Goal: Task Accomplishment & Management: Manage account settings

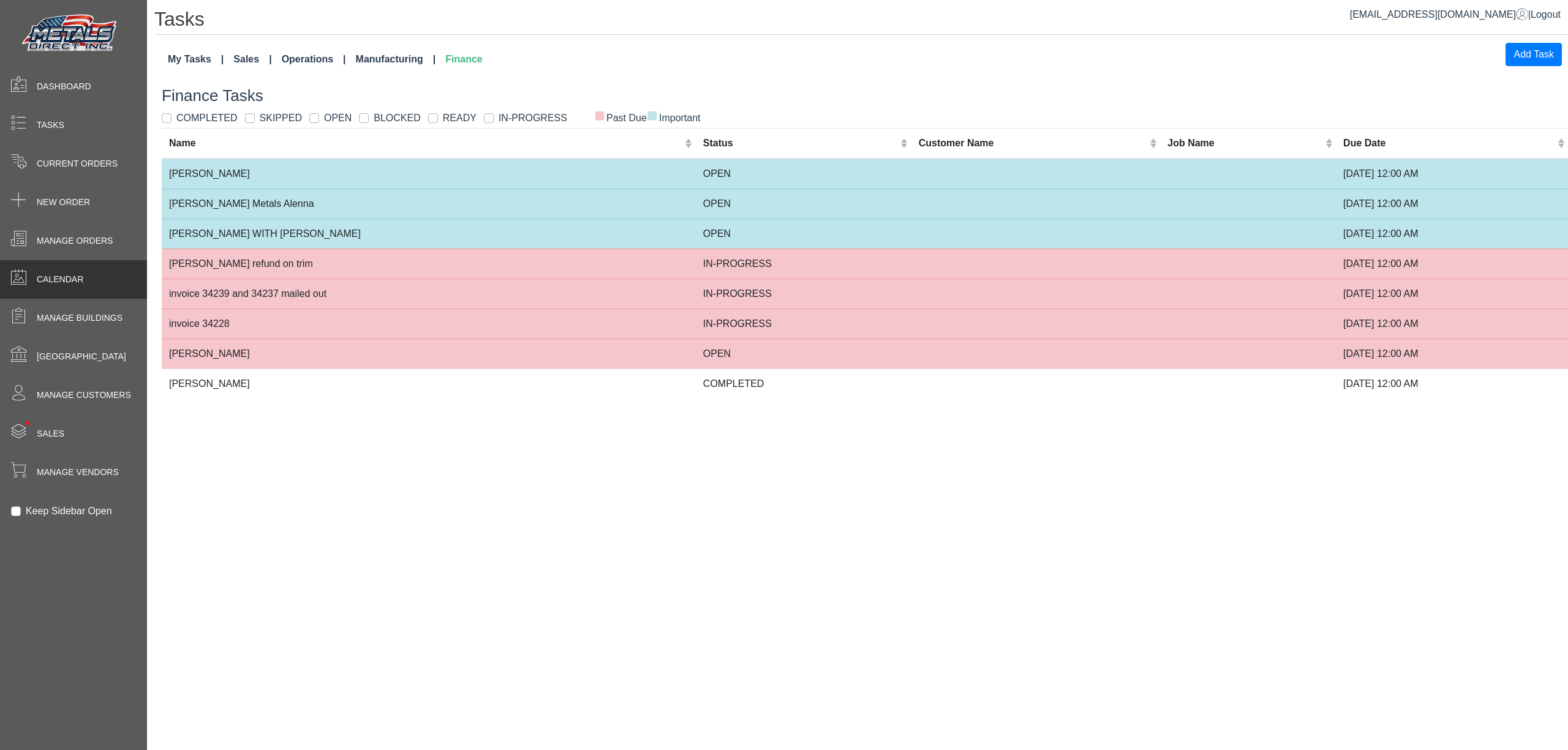
click at [86, 278] on div "Calendar" at bounding box center [74, 279] width 147 height 38
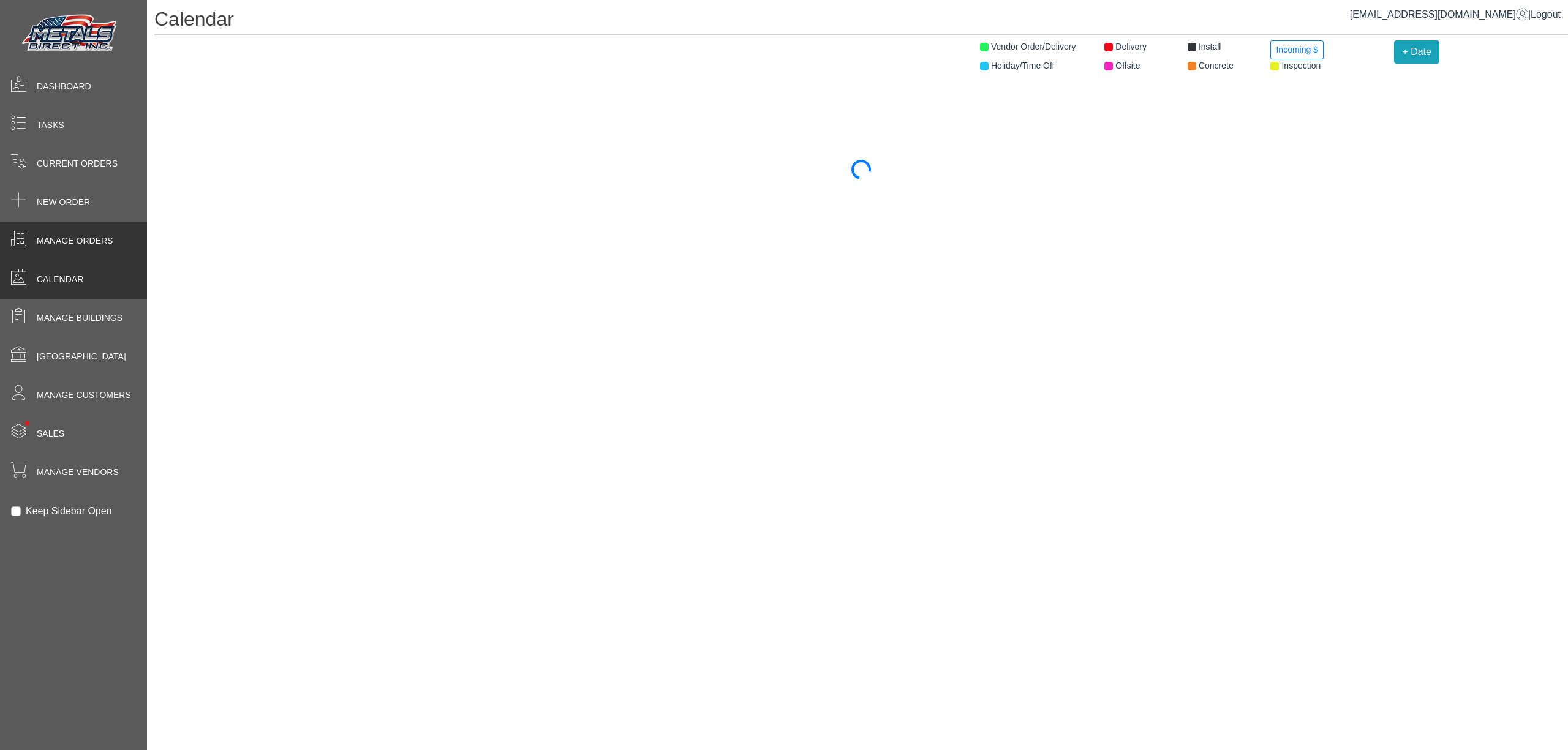
click at [87, 234] on span "Manage Orders" at bounding box center [74, 240] width 76 height 13
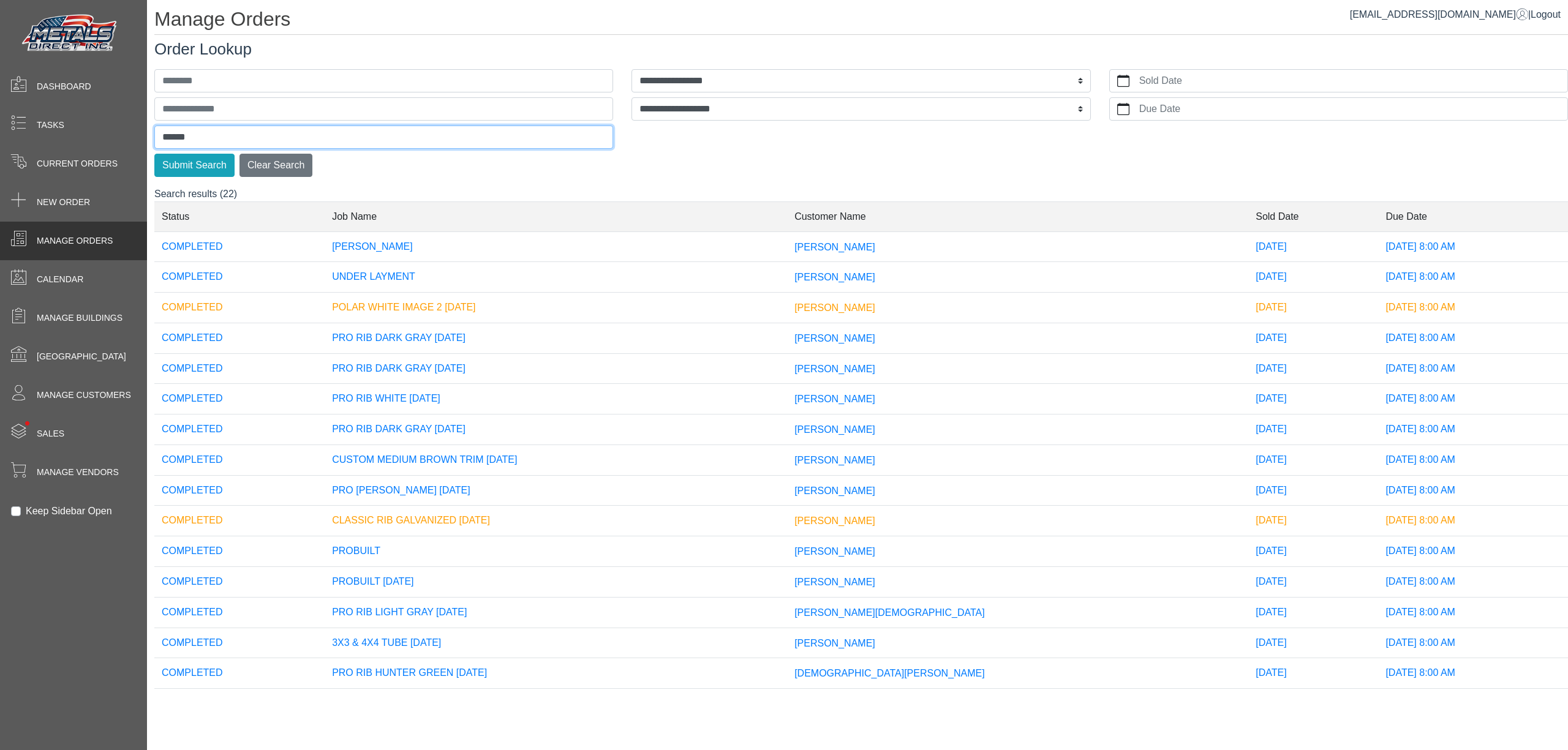
drag, startPoint x: 234, startPoint y: 142, endPoint x: -70, endPoint y: 118, distance: 304.9
click at [0, 0] on html "**********" at bounding box center [784, 0] width 1568 height 0
type input "*****"
click at [155, 154] on button "Submit Search" at bounding box center [194, 165] width 80 height 23
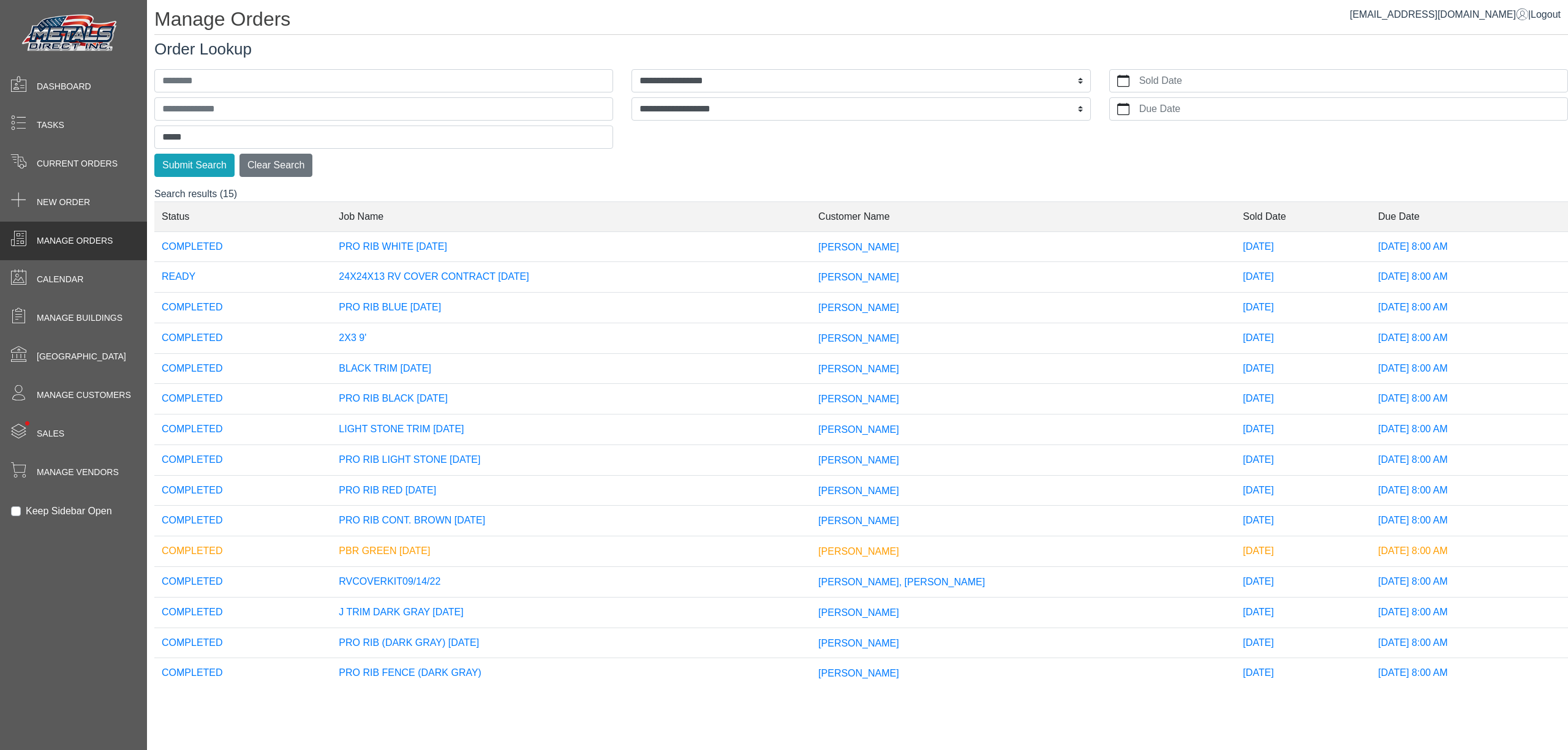
click at [942, 272] on td "[PERSON_NAME]" at bounding box center [1023, 277] width 424 height 31
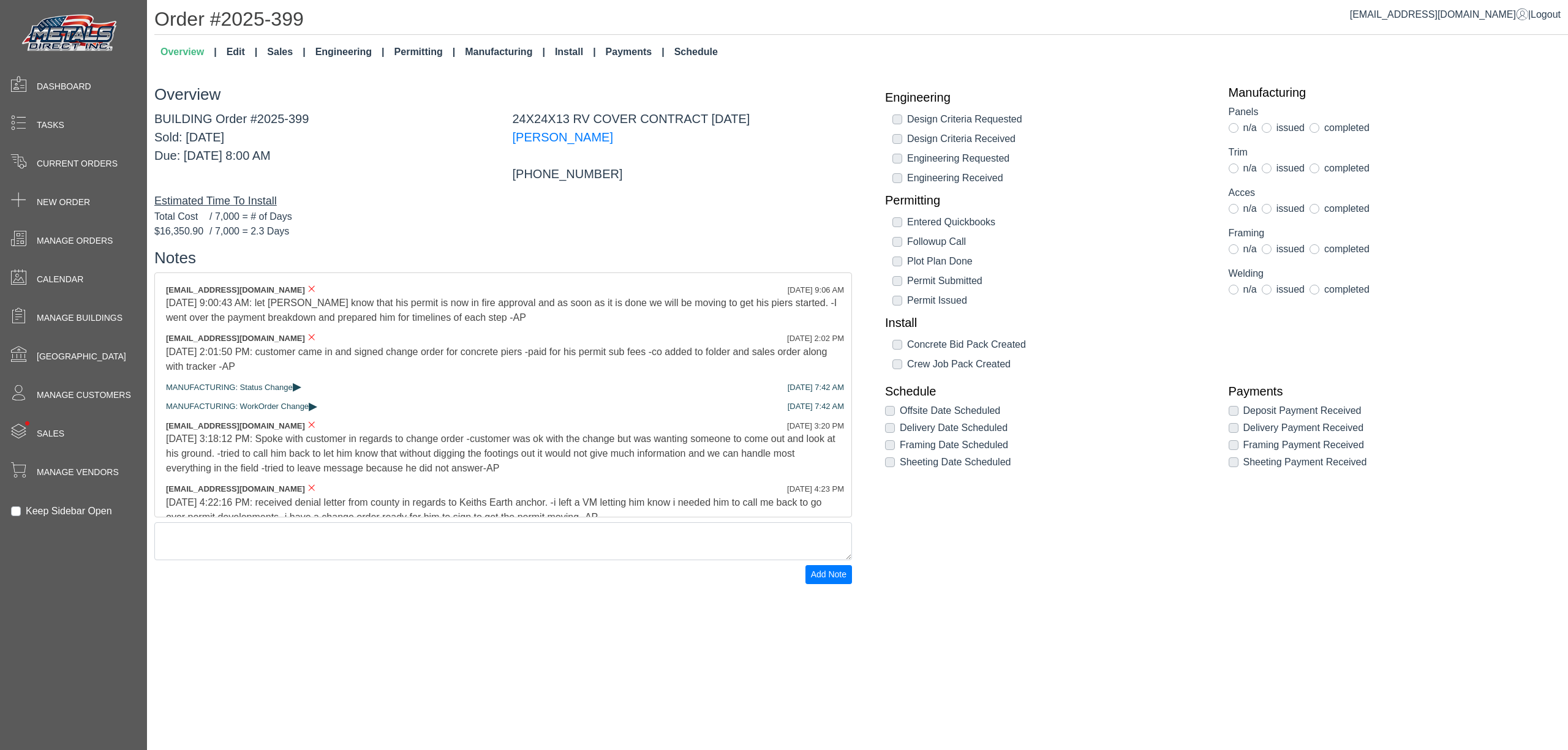
click at [691, 54] on link "Schedule" at bounding box center [696, 52] width 54 height 24
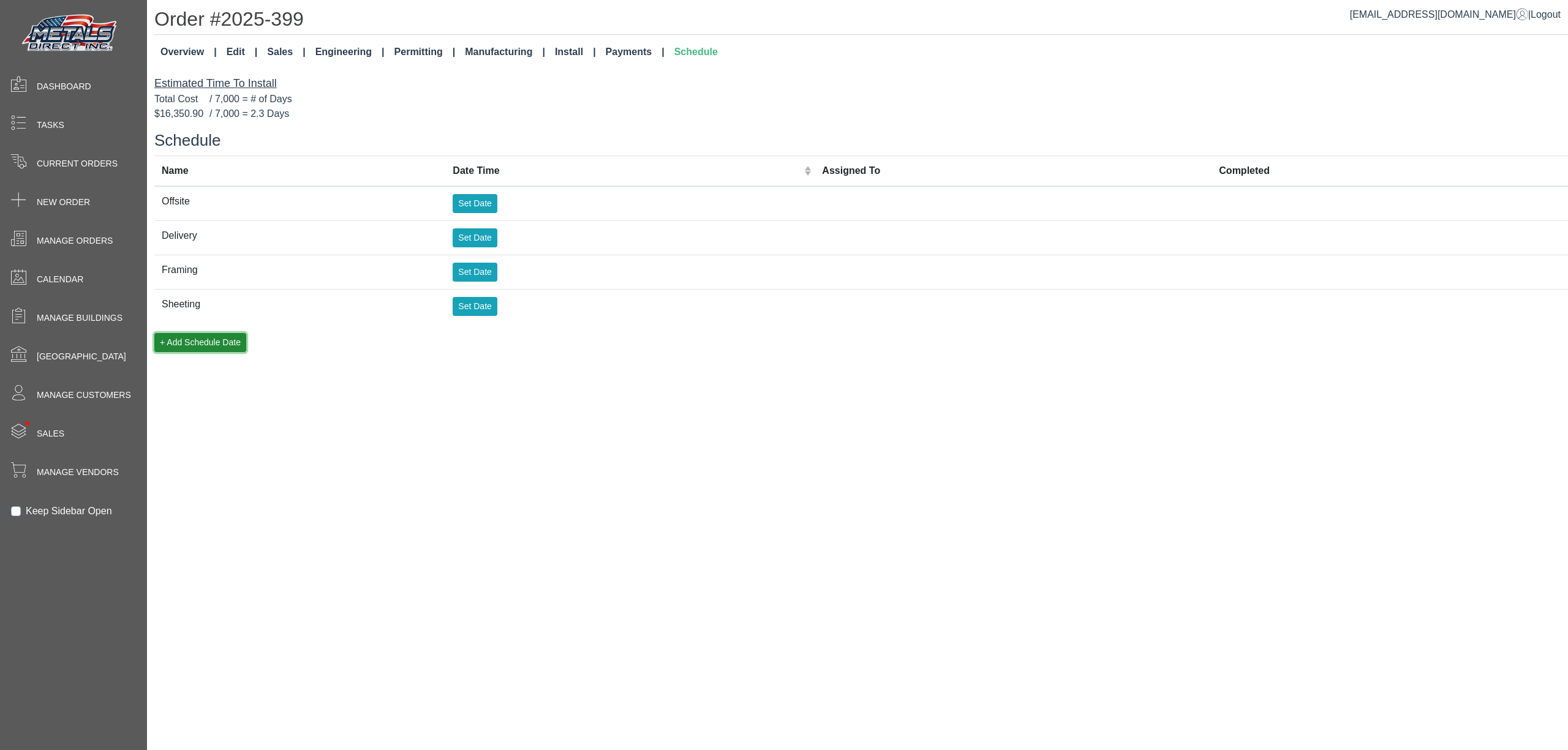
click at [214, 341] on button "+ Add Schedule Date" at bounding box center [201, 342] width 92 height 19
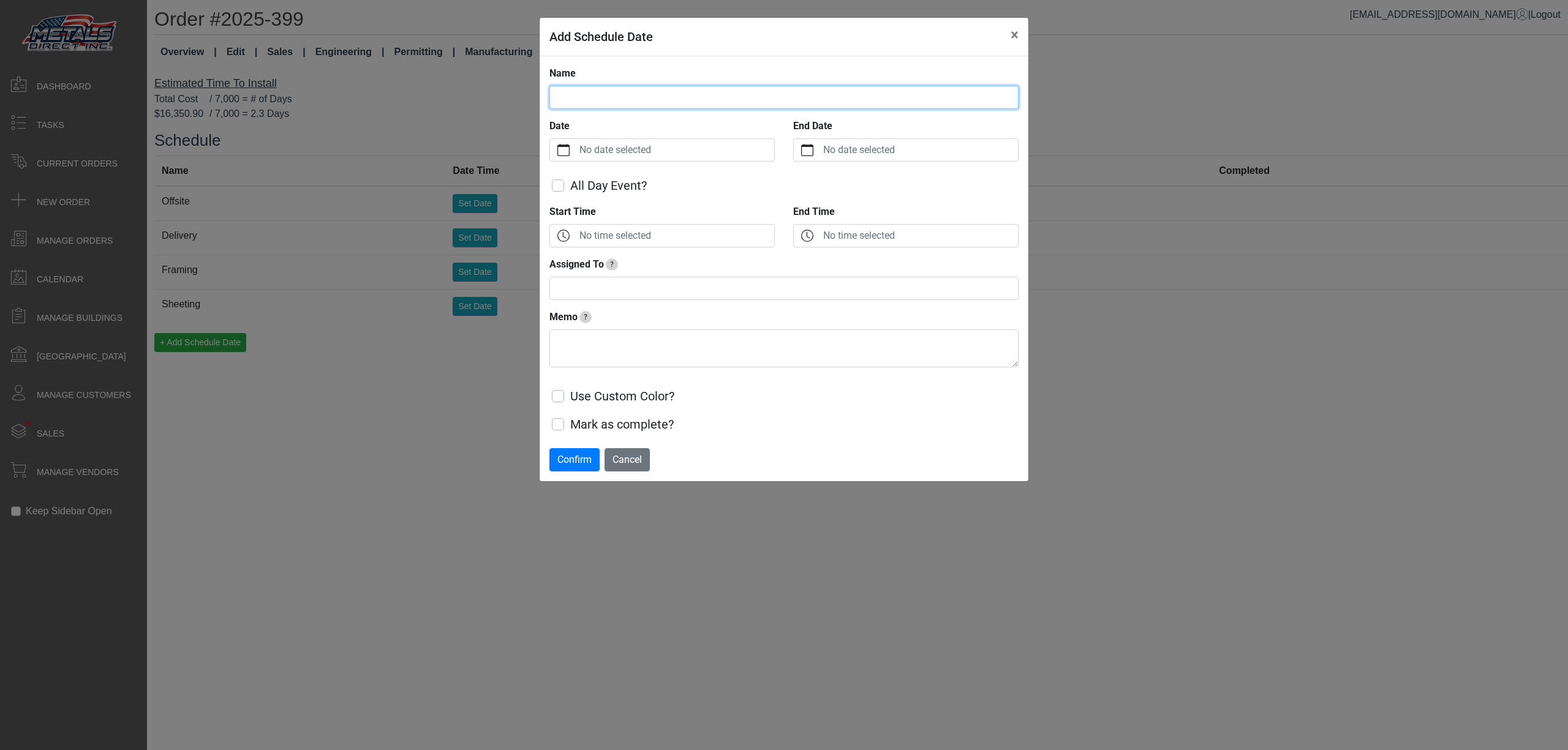
click at [610, 103] on input "Name" at bounding box center [784, 97] width 469 height 23
type input "**********"
click at [638, 145] on label "No date selected" at bounding box center [675, 150] width 198 height 22
click at [577, 145] on button "Date" at bounding box center [563, 150] width 27 height 22
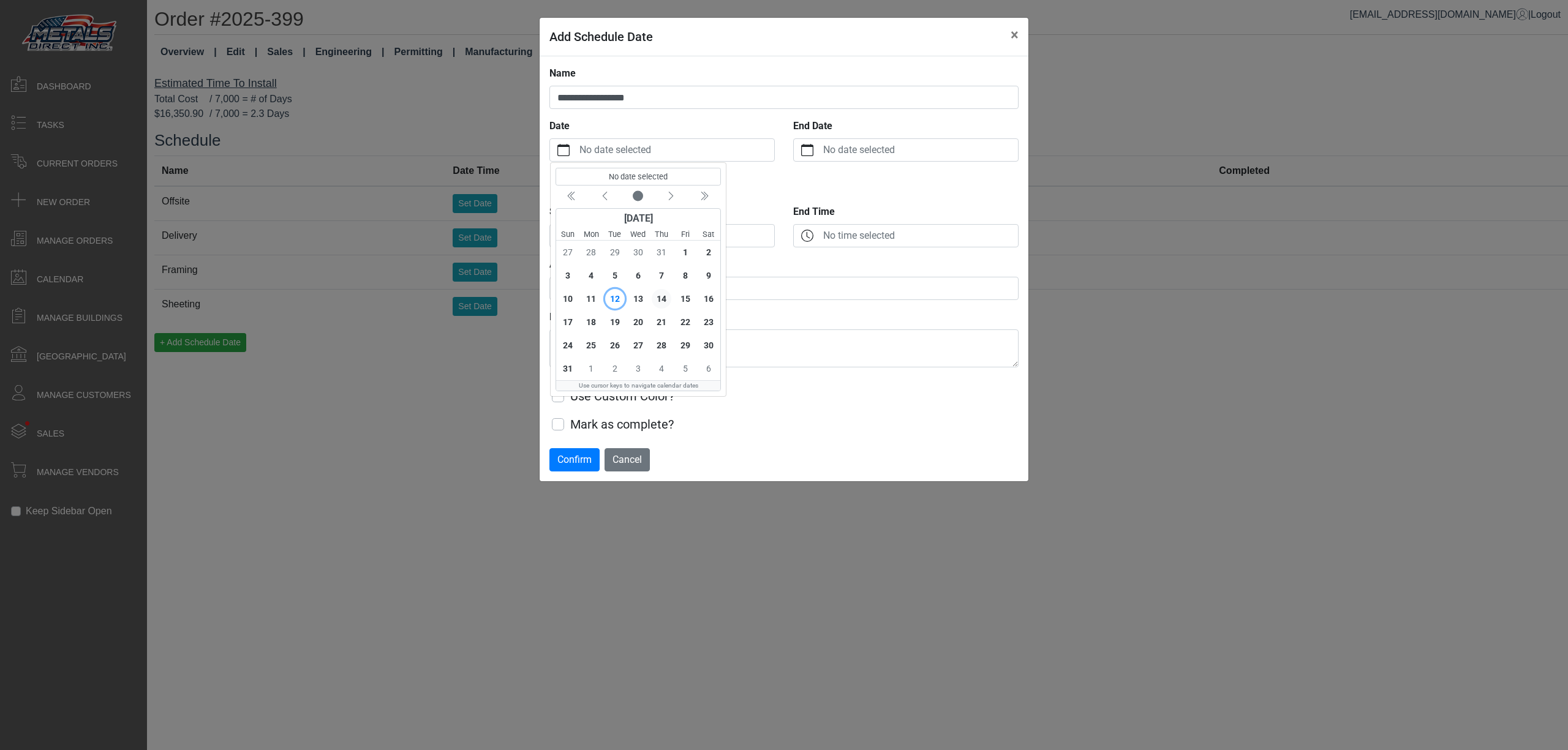
click at [668, 302] on span "14" at bounding box center [662, 299] width 20 height 20
click at [657, 238] on label "No time selected" at bounding box center [675, 236] width 198 height 22
click at [577, 238] on button "Start Time" at bounding box center [563, 236] width 27 height 22
click at [554, 283] on div "No time selected -- -- AM Close" at bounding box center [605, 303] width 110 height 111
click at [566, 285] on icon "chevron up" at bounding box center [570, 285] width 11 height 11
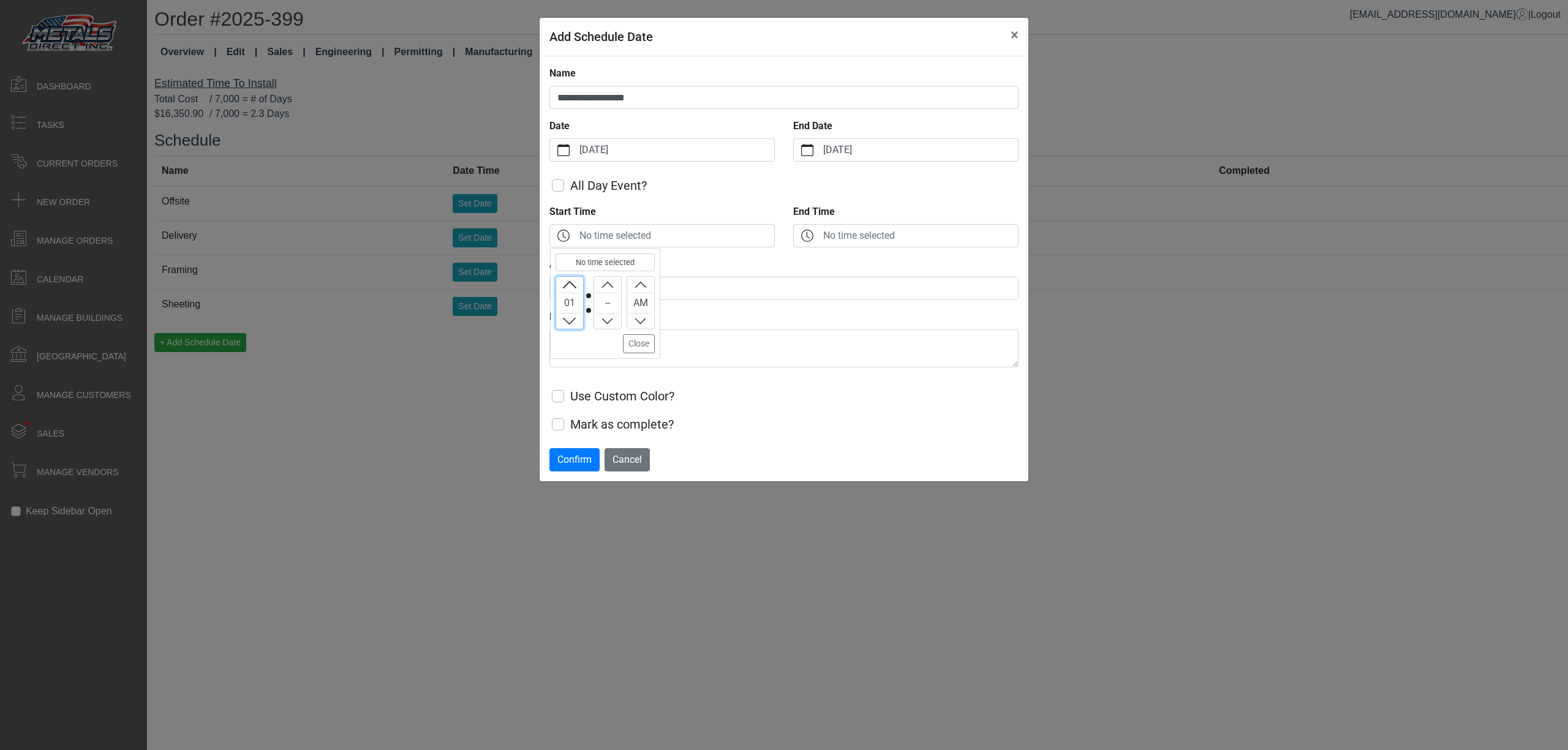
click at [566, 285] on icon "chevron up" at bounding box center [570, 285] width 11 height 11
click at [567, 322] on icon "chevron up" at bounding box center [569, 321] width 13 height 7
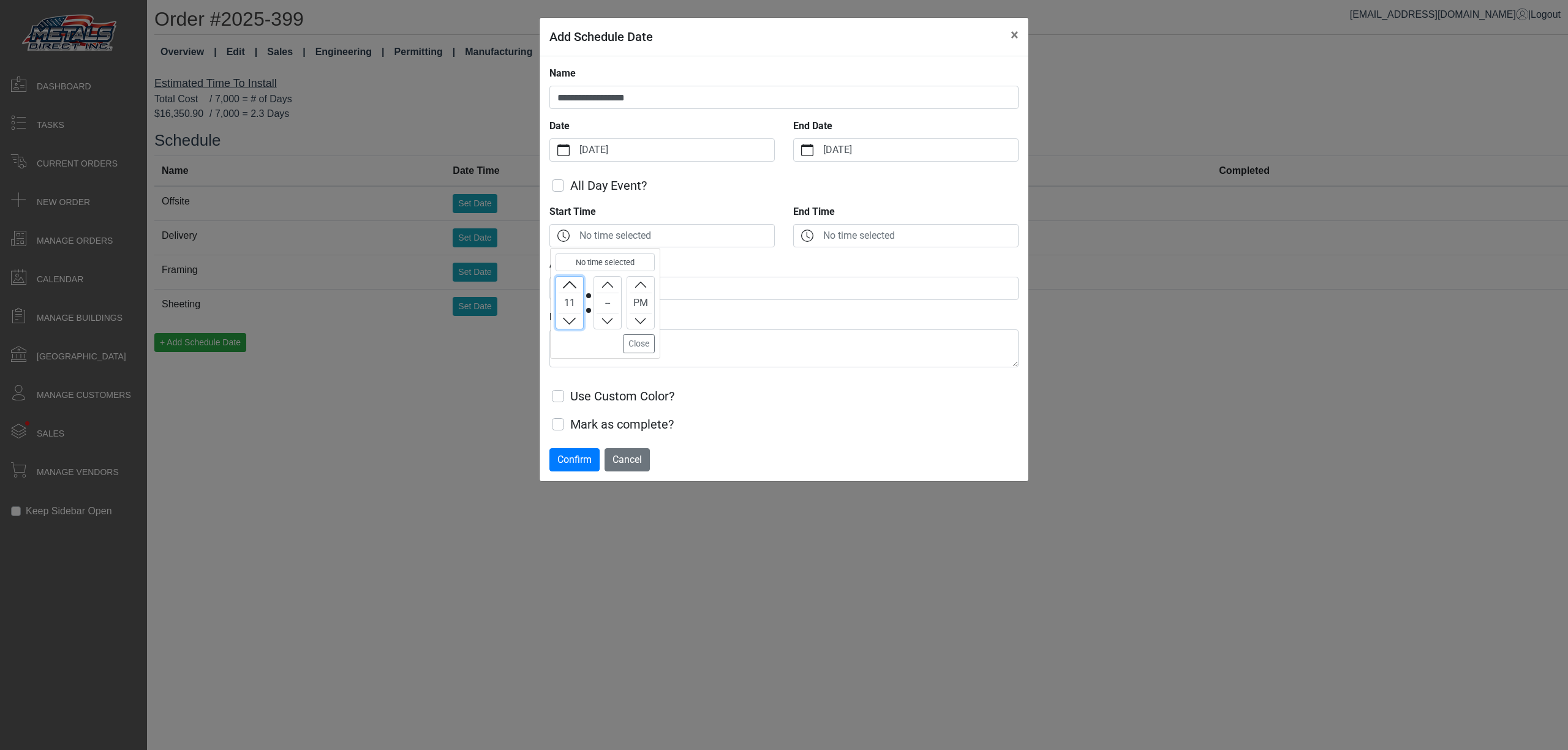
click at [567, 322] on icon "chevron up" at bounding box center [569, 321] width 13 height 7
click at [610, 279] on button "Increment" at bounding box center [607, 285] width 27 height 16
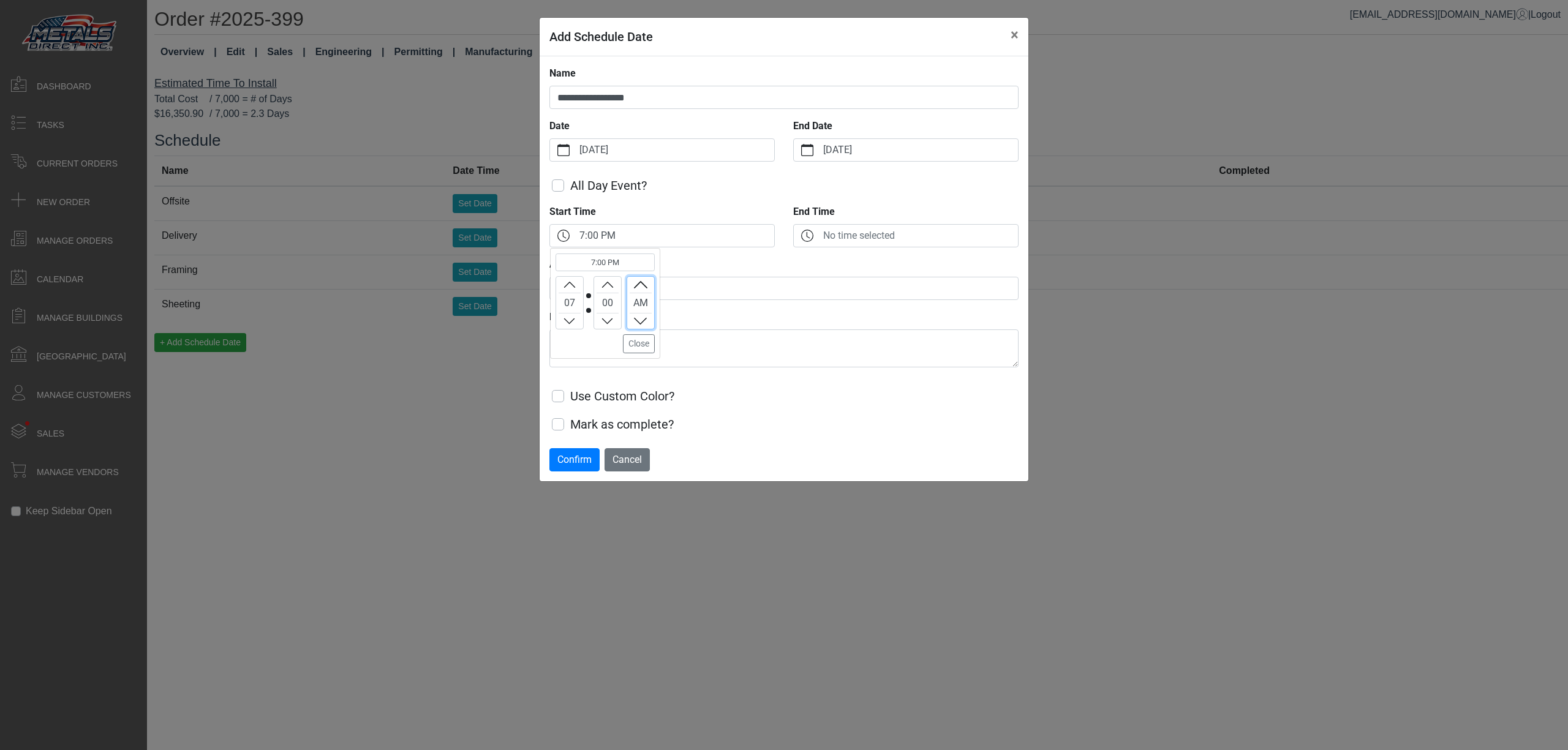
click at [632, 280] on button "Increment" at bounding box center [640, 285] width 27 height 16
click at [635, 354] on button "Close" at bounding box center [639, 344] width 32 height 19
click at [619, 297] on input "Assigned To ?" at bounding box center [784, 289] width 469 height 23
type input "***"
click at [570, 338] on textarea "Memo ?" at bounding box center [784, 348] width 469 height 38
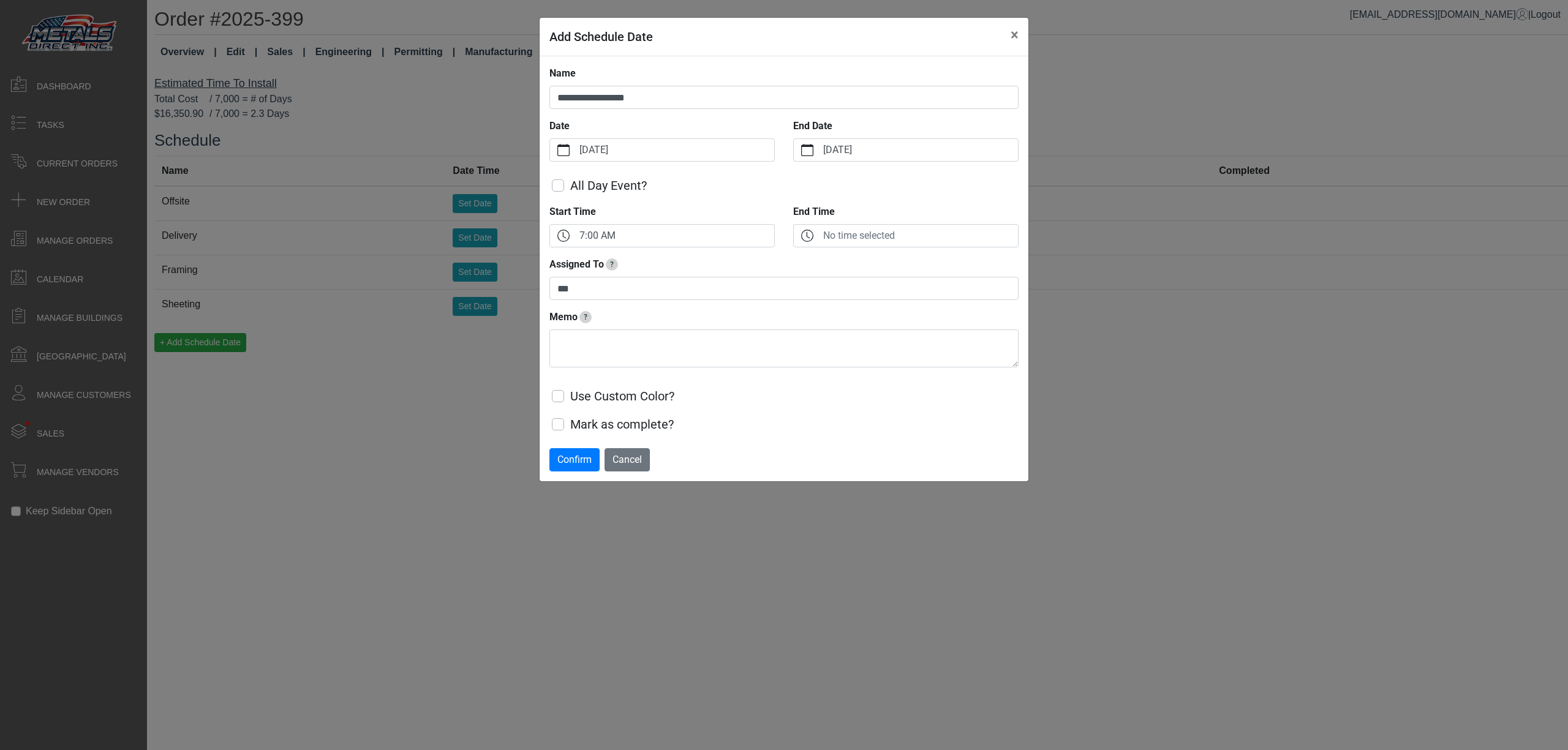
drag, startPoint x: 570, startPoint y: 338, endPoint x: 333, endPoint y: 321, distance: 237.6
click at [333, 321] on div "**********" at bounding box center [784, 375] width 1568 height 750
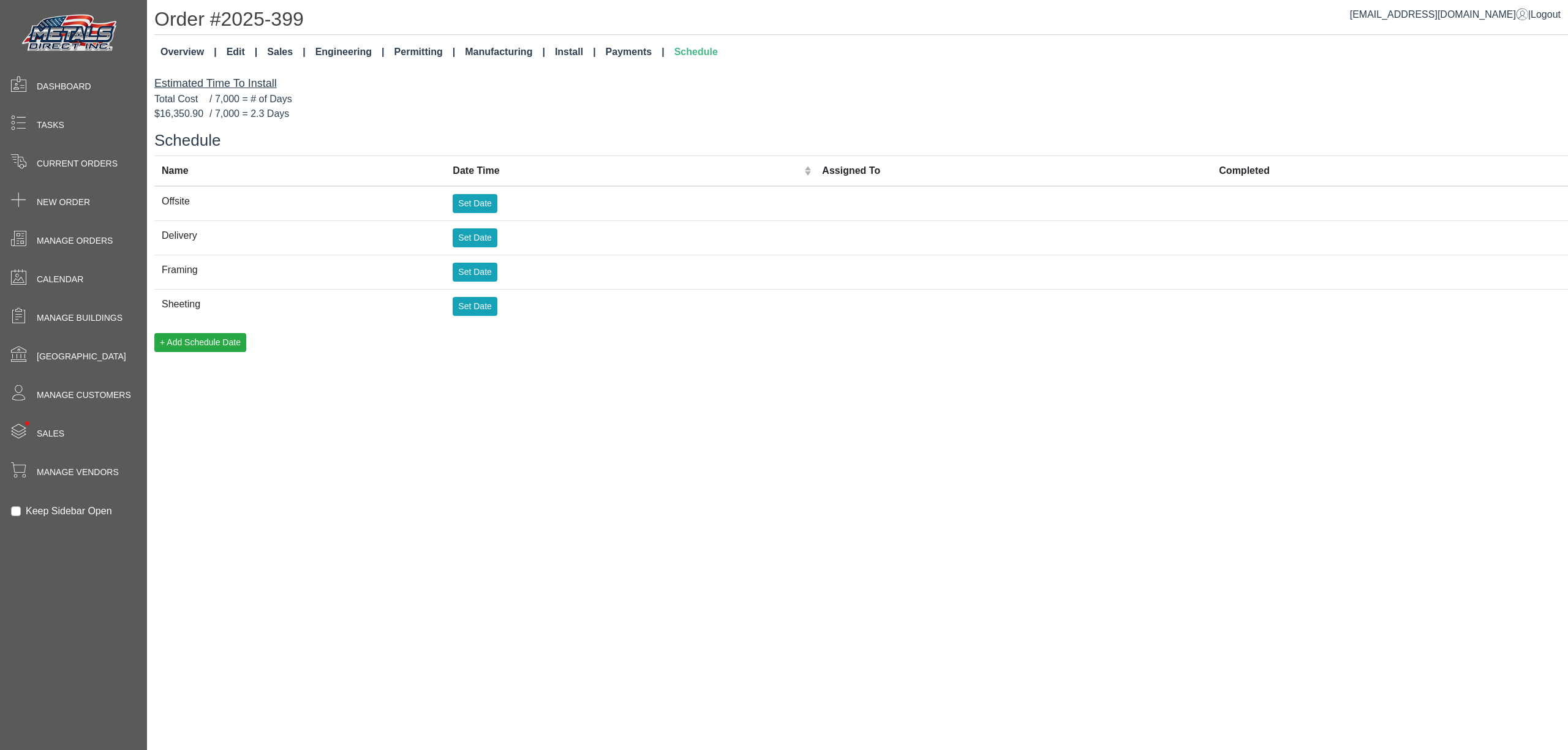
click at [172, 40] on link "Overview" at bounding box center [188, 52] width 66 height 24
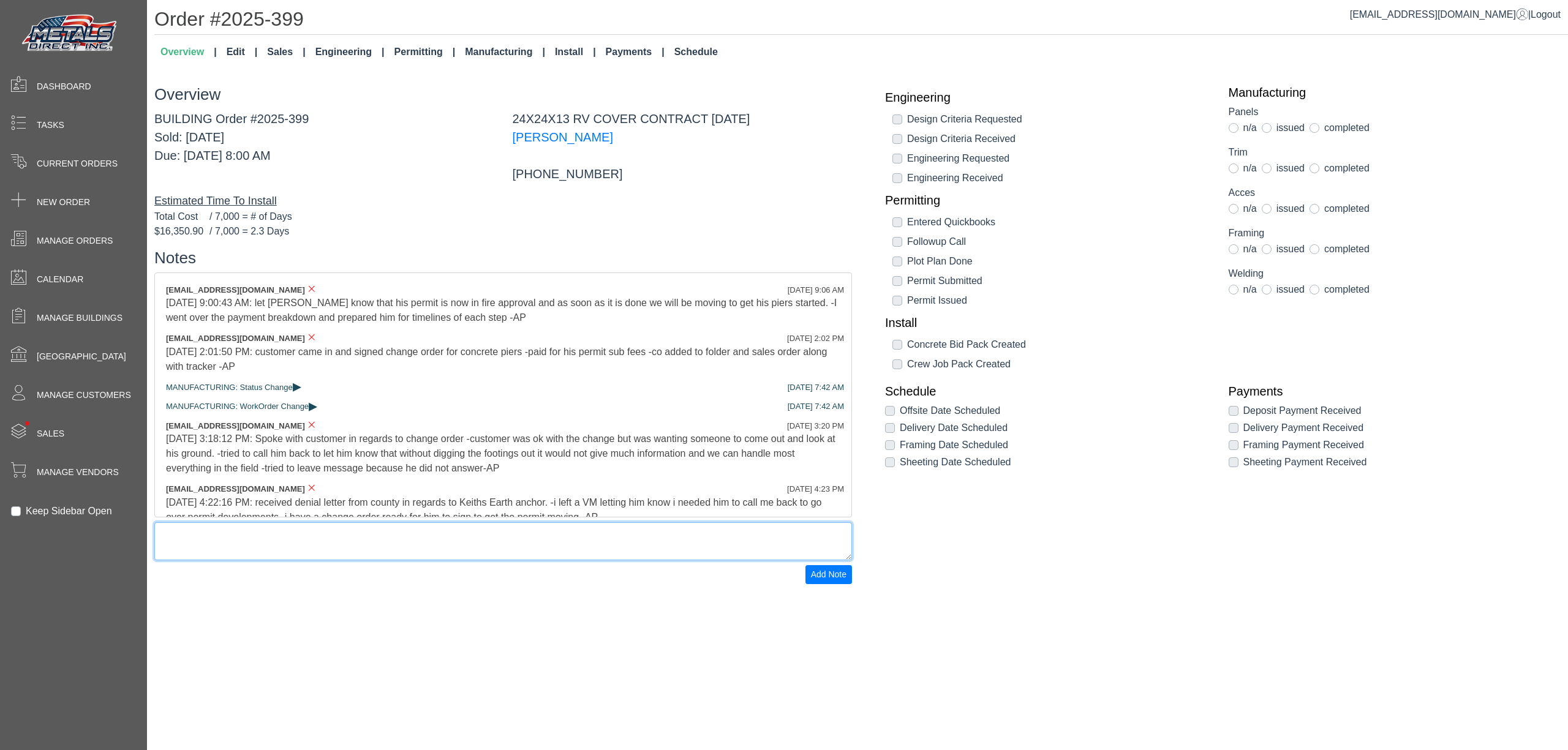
click at [256, 535] on textarea at bounding box center [503, 541] width 697 height 38
paste textarea "**********"
type textarea "**********"
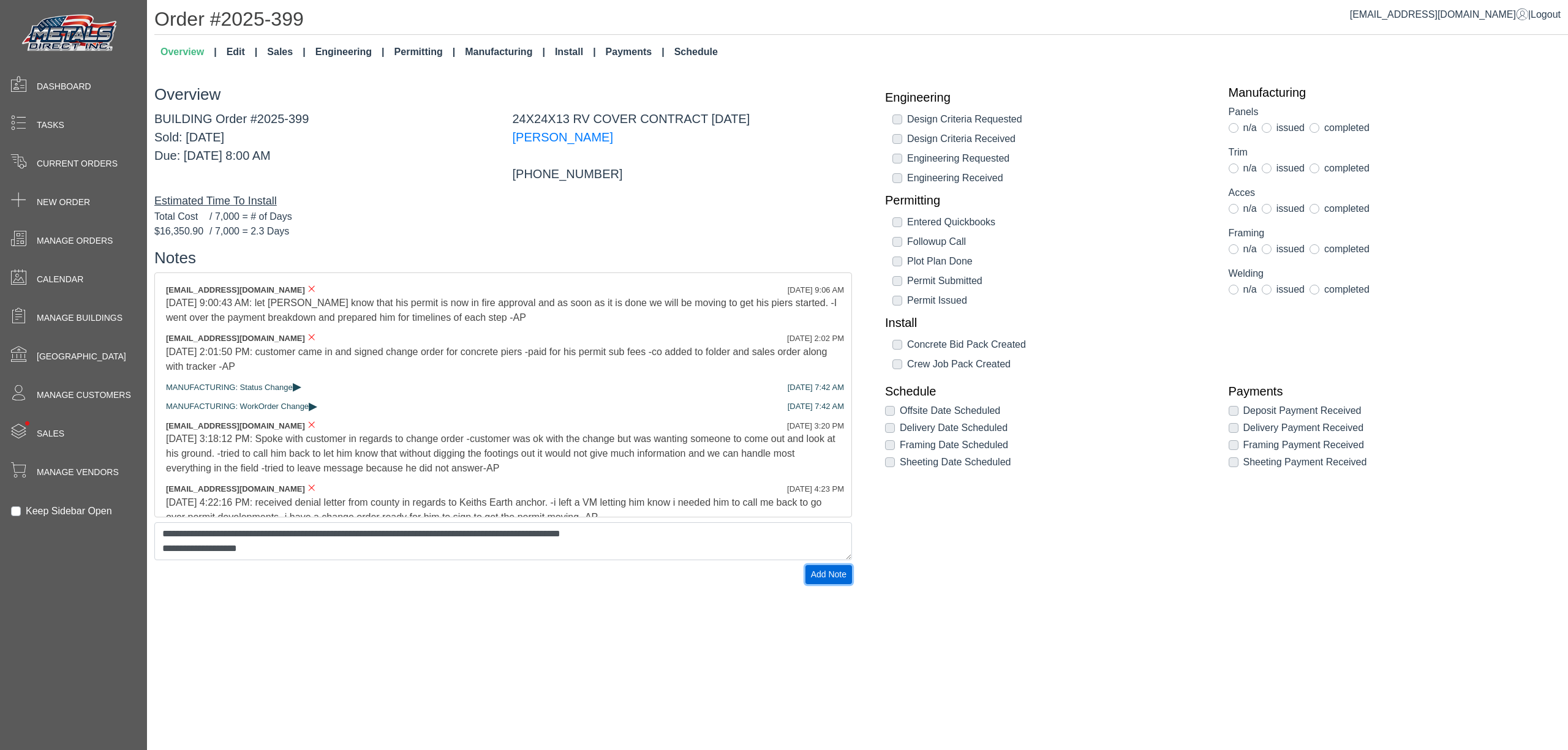
click at [821, 579] on span "Add Note" at bounding box center [828, 574] width 35 height 10
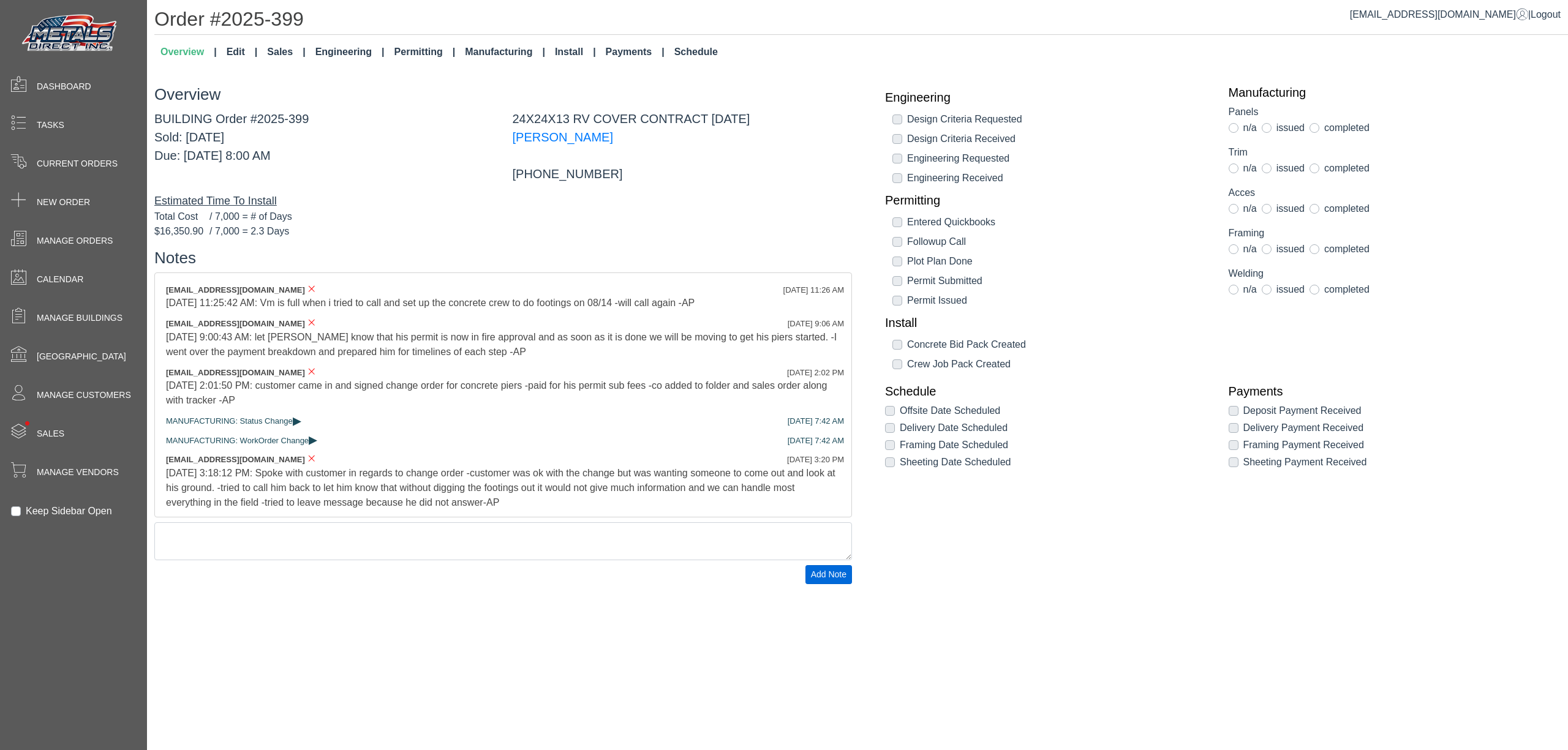
click at [426, 57] on link "Permitting" at bounding box center [425, 52] width 71 height 24
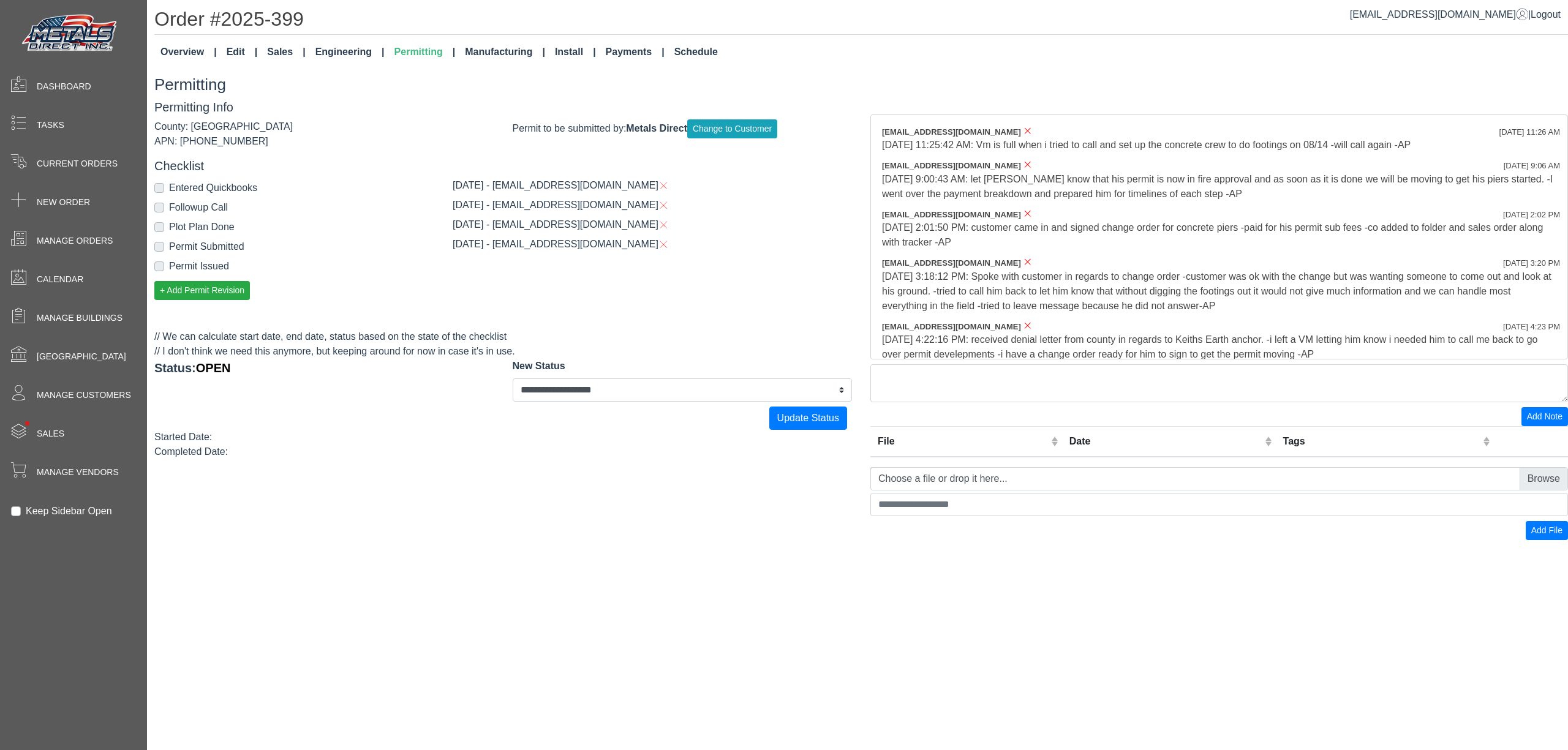
click at [217, 266] on label "Permit Issued" at bounding box center [199, 266] width 60 height 15
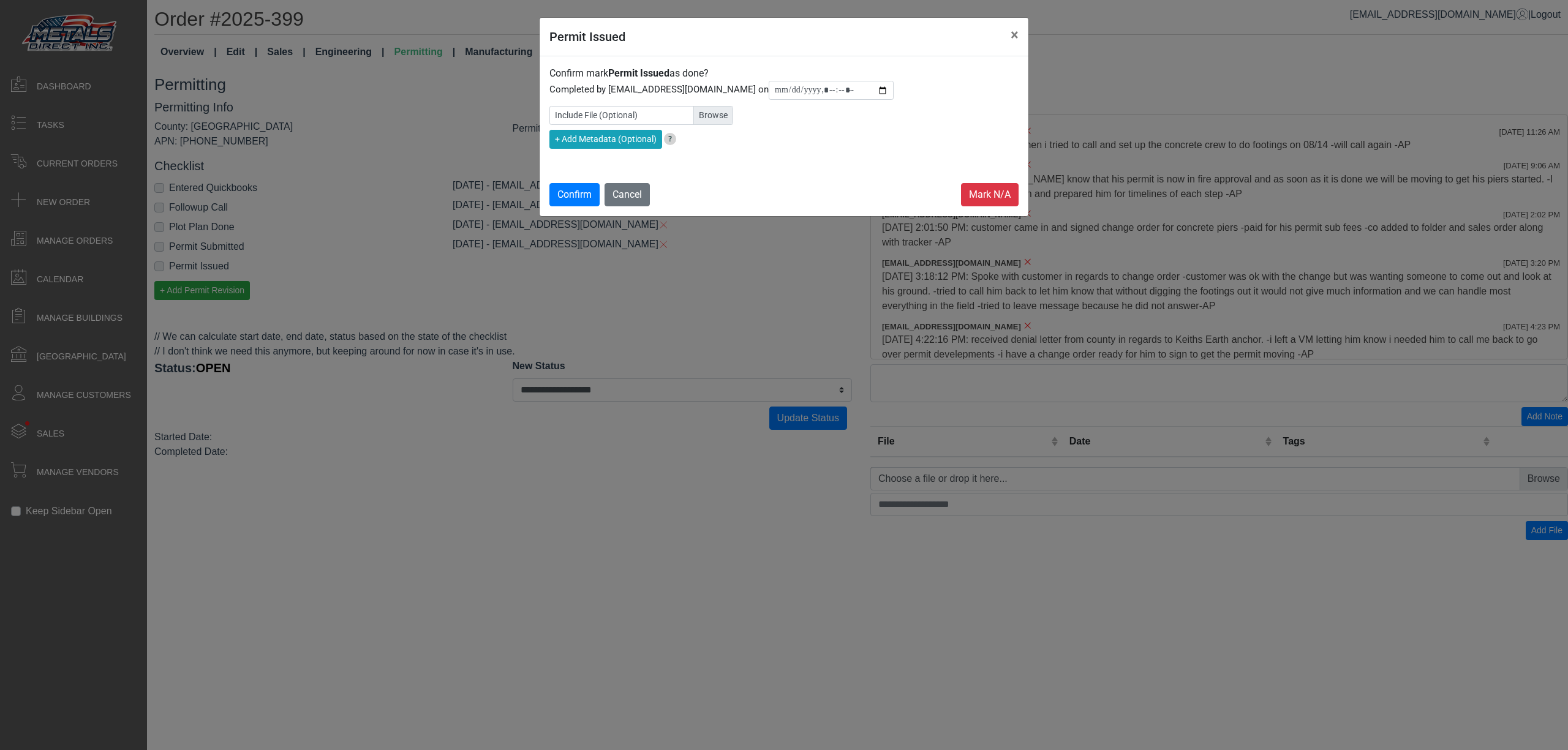
click at [710, 116] on label "Include File (Optional)" at bounding box center [642, 115] width 184 height 19
click at [710, 116] on input "Include File (Optional)" at bounding box center [642, 115] width 184 height 19
click at [887, 88] on input "datetime-local" at bounding box center [831, 90] width 125 height 19
type input "**********"
click at [568, 188] on button "Confirm" at bounding box center [575, 194] width 51 height 23
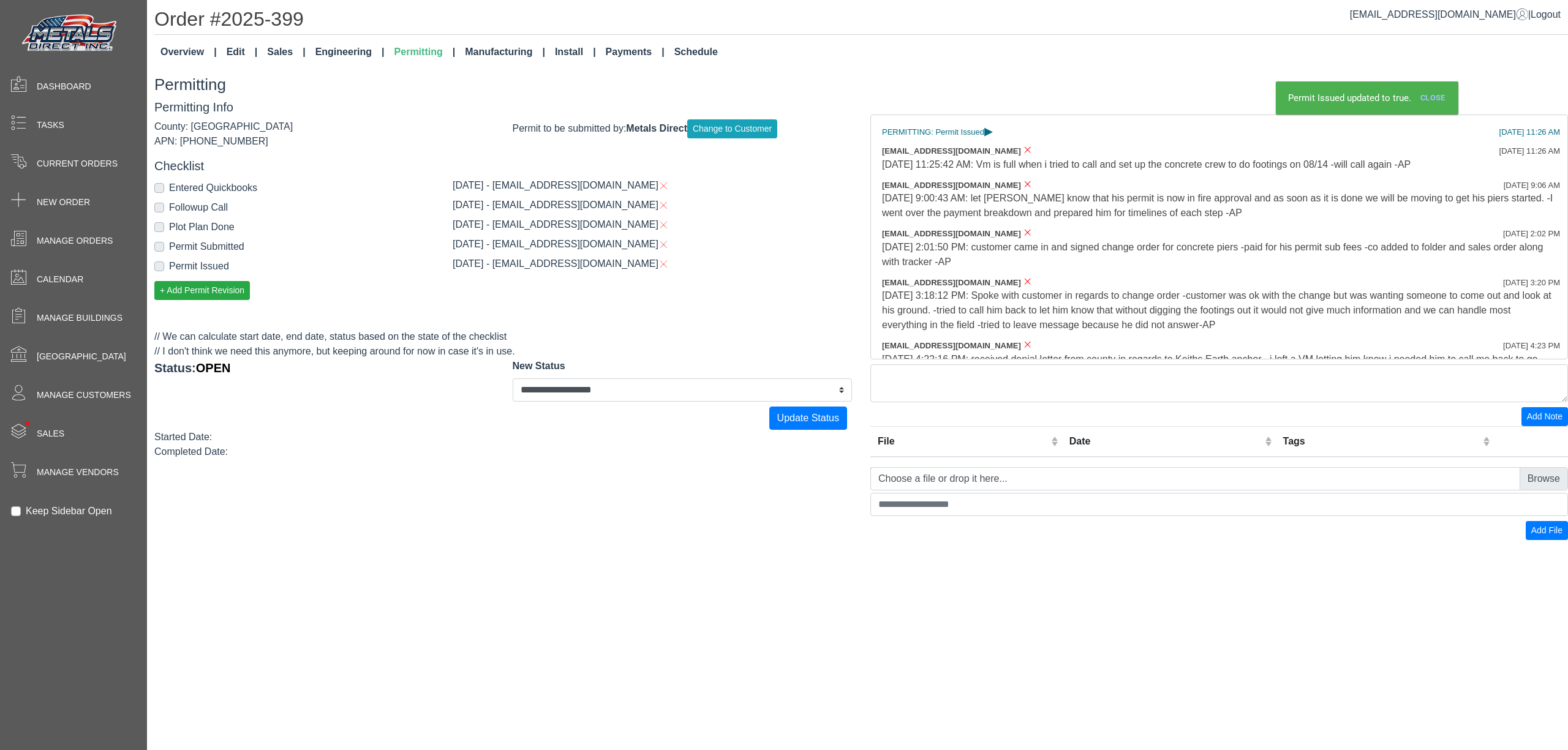
click at [336, 63] on link "Engineering" at bounding box center [350, 52] width 79 height 24
